Goal: Obtain resource: Obtain resource

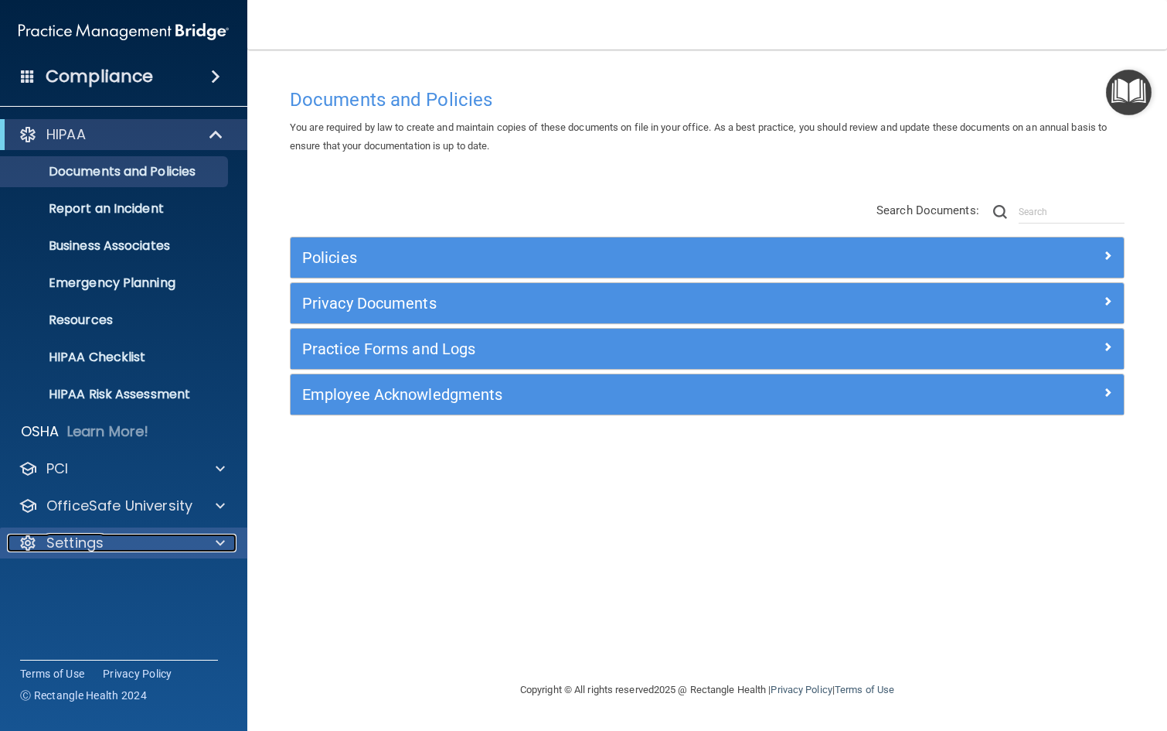
click at [205, 533] on div at bounding box center [218, 542] width 39 height 19
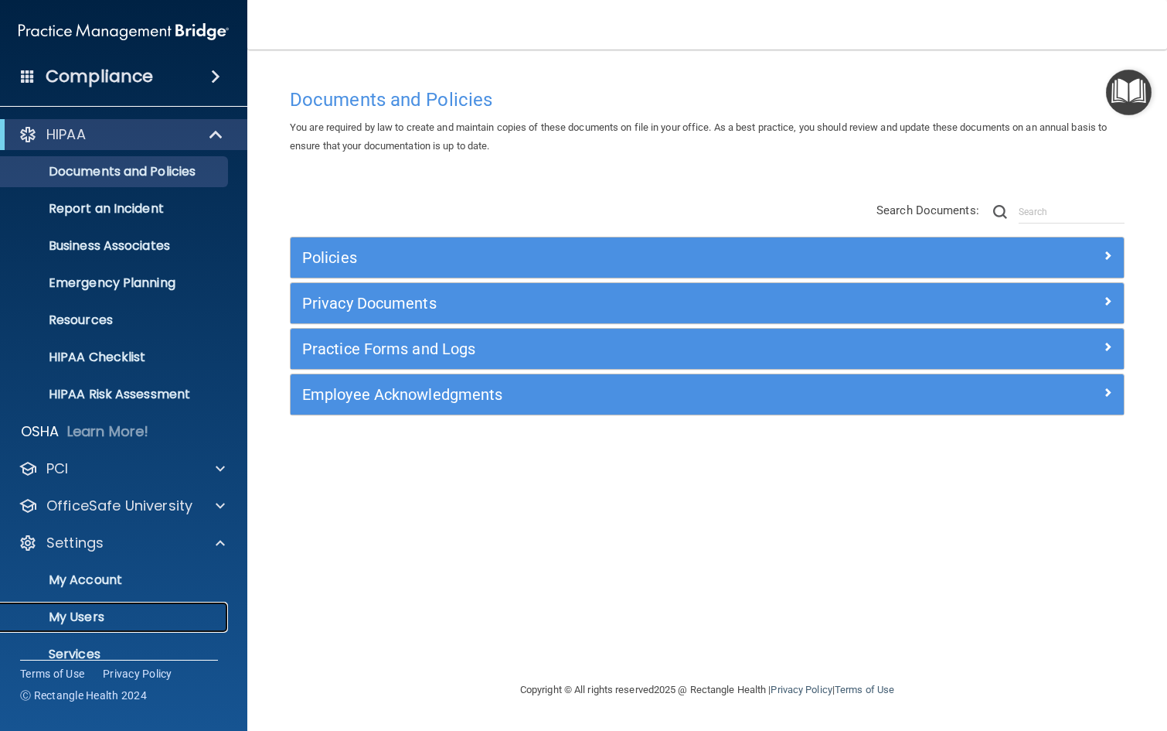
click at [155, 607] on link "My Users" at bounding box center [107, 616] width 244 height 31
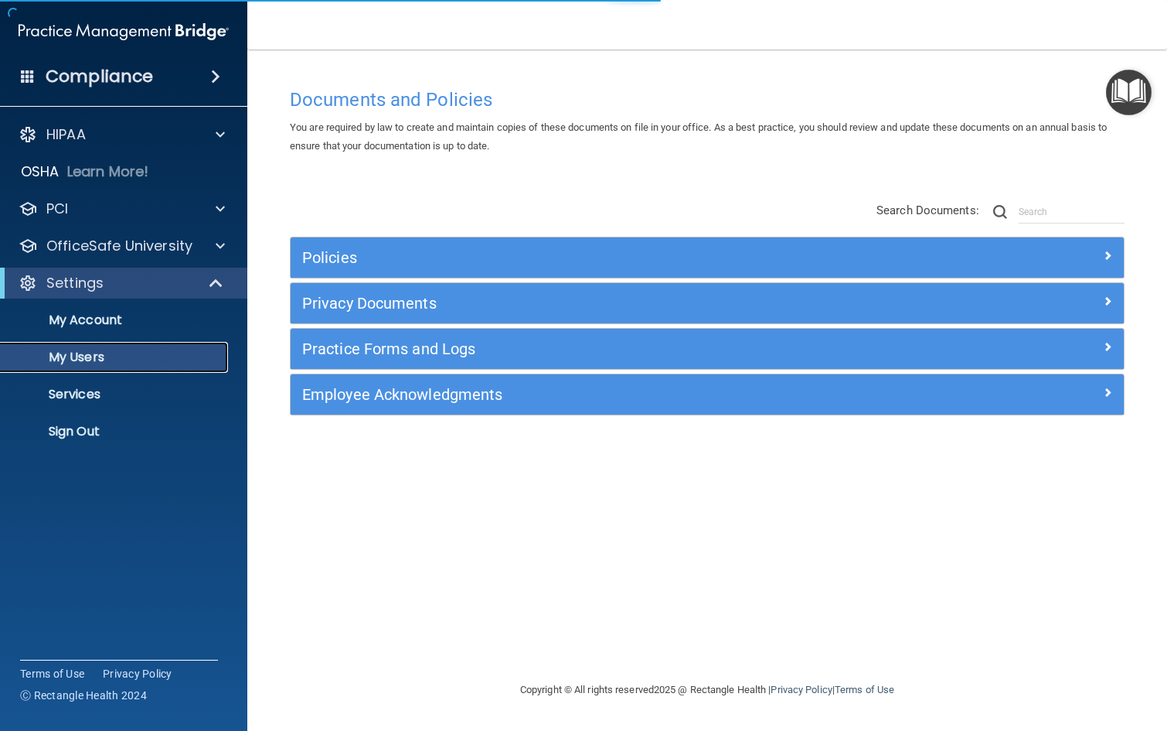
select select "20"
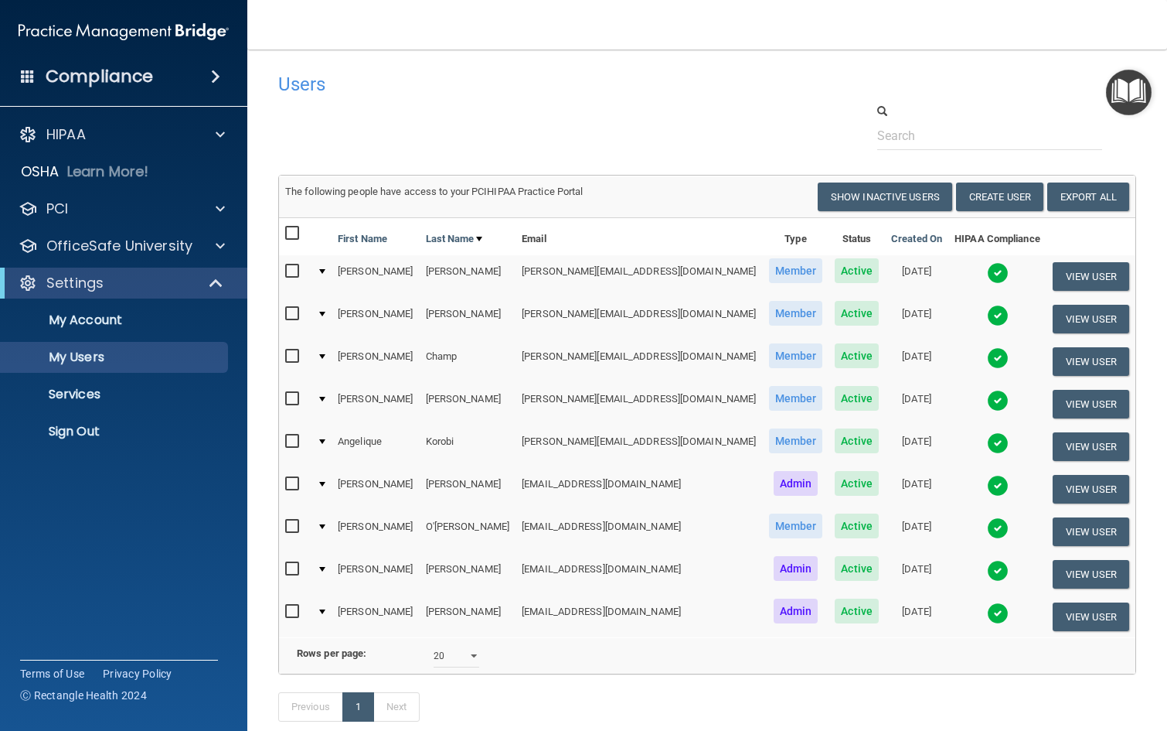
click at [987, 357] on img at bounding box center [998, 358] width 22 height 22
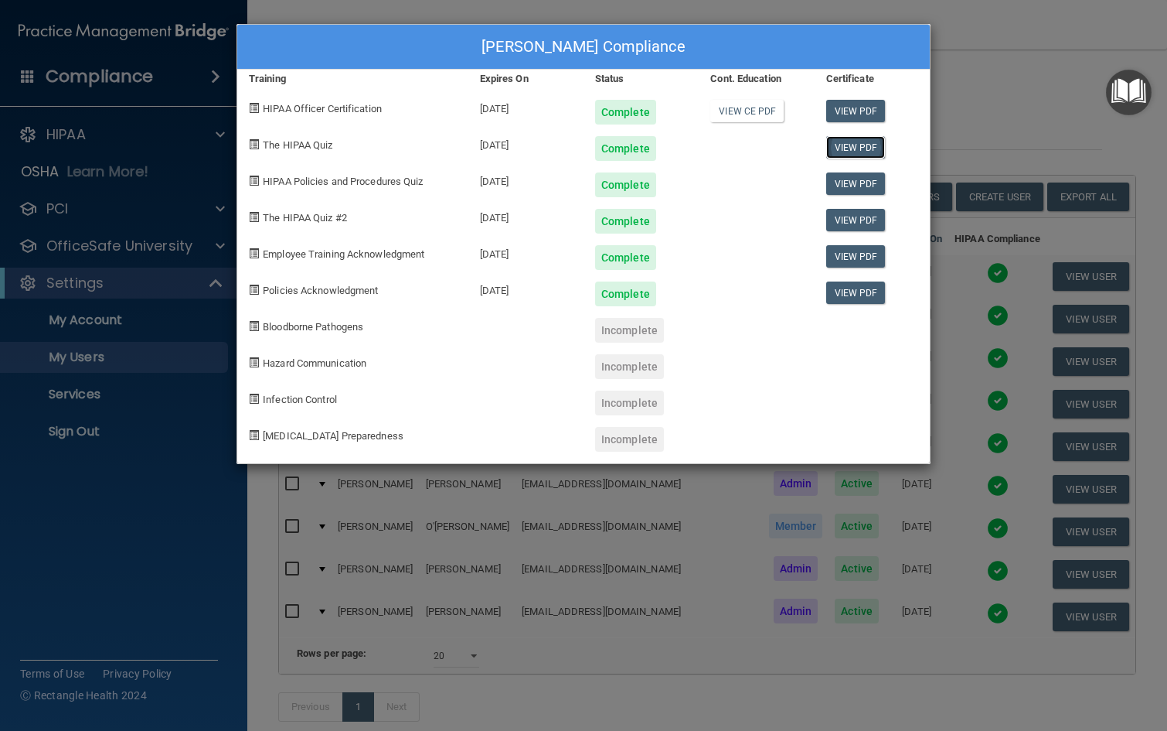
click at [867, 146] on link "View PDF" at bounding box center [856, 147] width 60 height 22
click at [858, 184] on link "View PDF" at bounding box center [856, 183] width 60 height 22
click at [861, 221] on link "View PDF" at bounding box center [856, 220] width 60 height 22
click at [867, 257] on link "View PDF" at bounding box center [856, 256] width 60 height 22
click at [840, 293] on link "View PDF" at bounding box center [856, 292] width 60 height 22
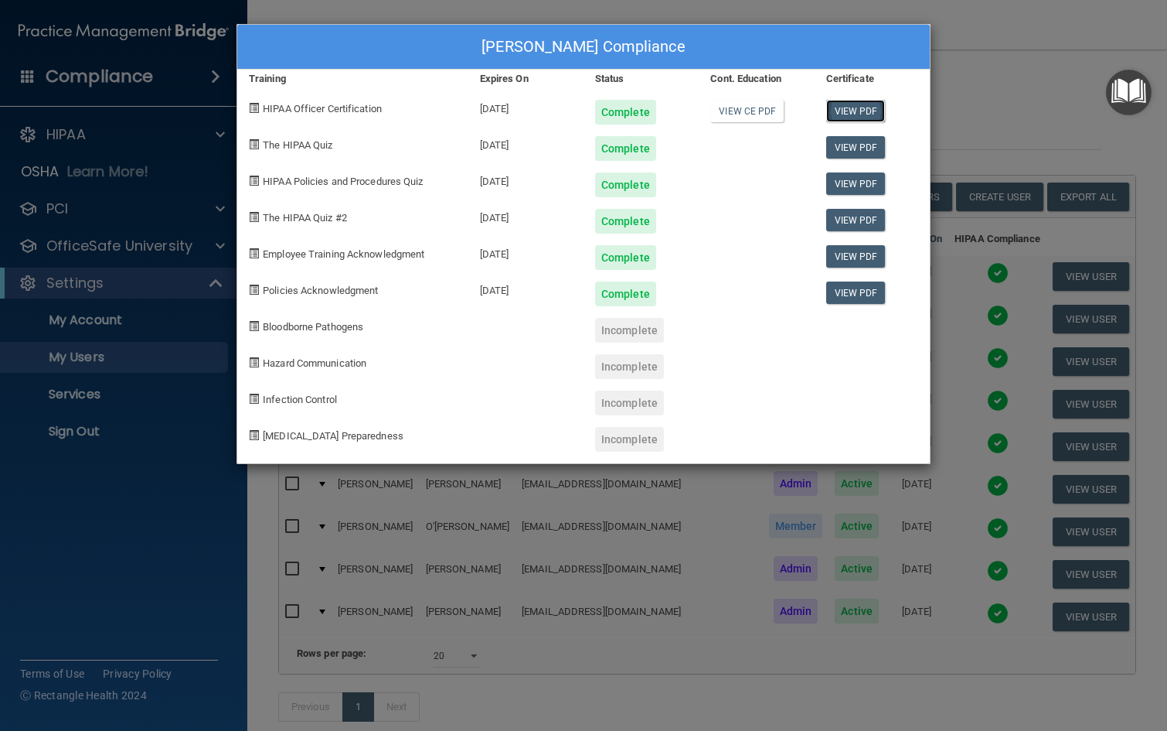
click at [840, 108] on link "View PDF" at bounding box center [856, 111] width 60 height 22
click at [1013, 70] on div "[PERSON_NAME] Compliance Training Expires On Status Cont. Education Certificate…" at bounding box center [583, 365] width 1167 height 731
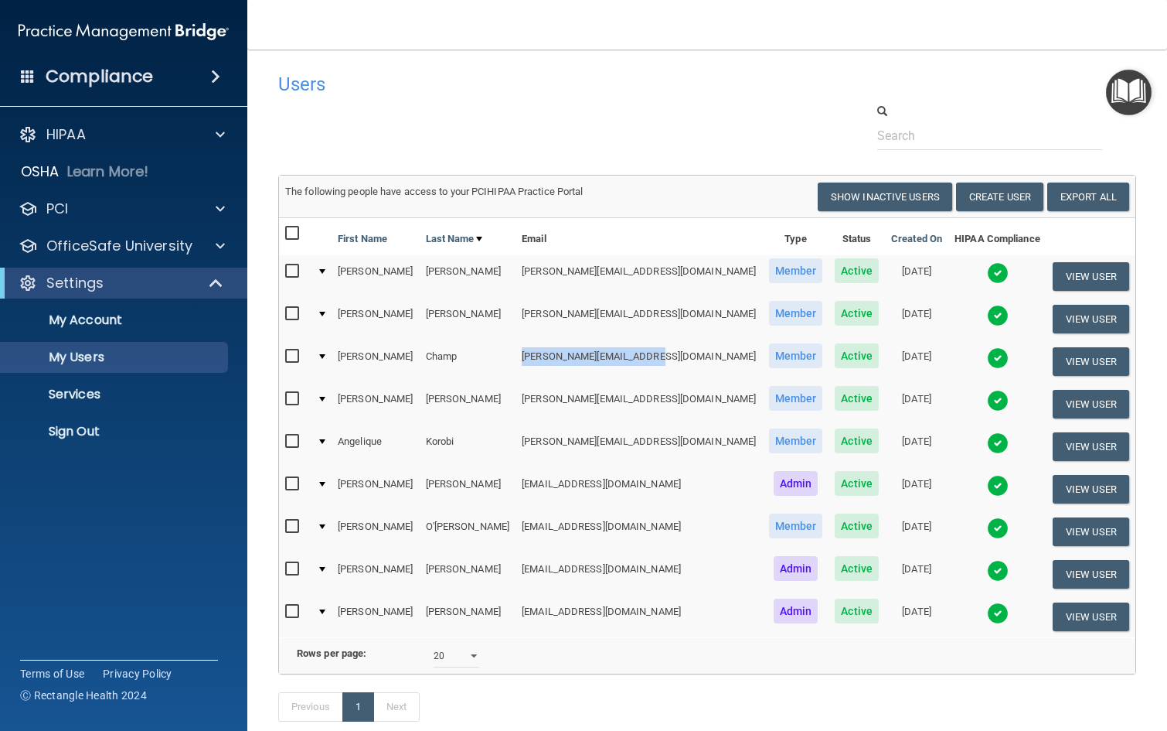
drag, startPoint x: 642, startPoint y: 357, endPoint x: 515, endPoint y: 359, distance: 127.6
click at [516, 359] on td "[PERSON_NAME][EMAIL_ADDRESS][DOMAIN_NAME]" at bounding box center [639, 361] width 247 height 43
copy td "[PERSON_NAME][EMAIL_ADDRESS][DOMAIN_NAME]"
